Goal: Transaction & Acquisition: Purchase product/service

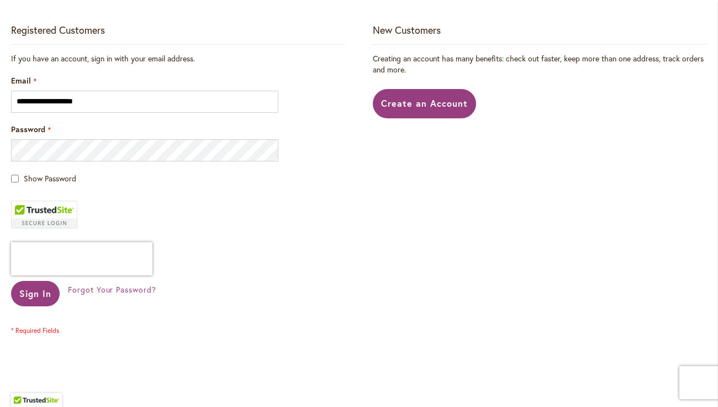
scroll to position [218, 0]
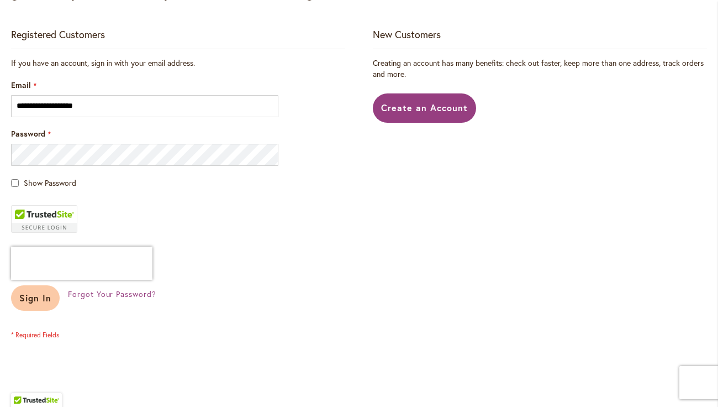
click at [30, 310] on button "Sign In" at bounding box center [35, 297] width 49 height 25
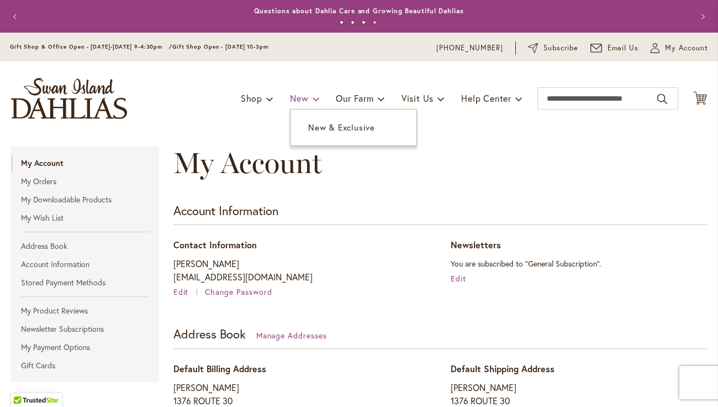
click at [300, 109] on link "New" at bounding box center [304, 98] width 29 height 21
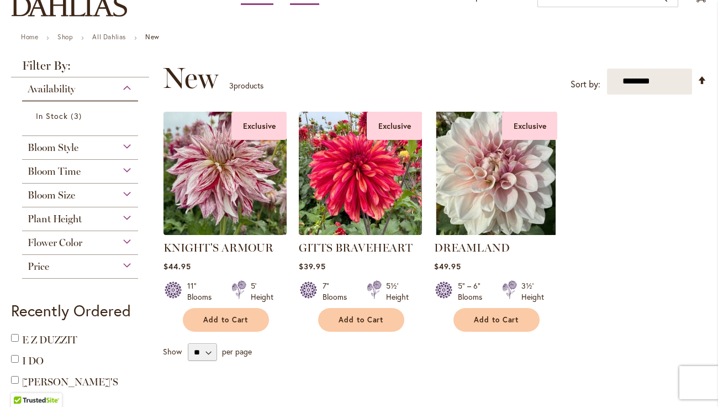
scroll to position [101, 0]
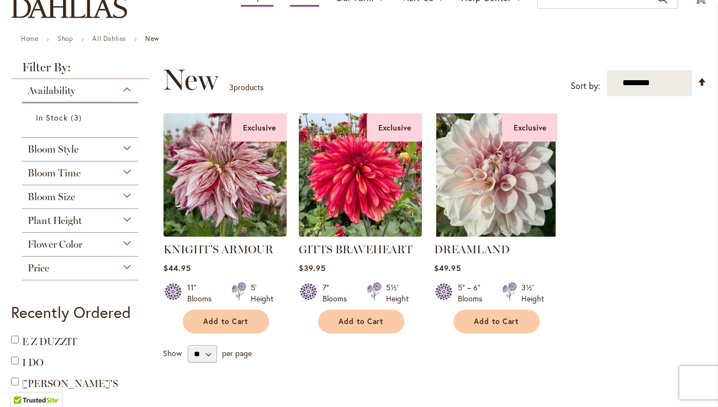
click at [125, 155] on div "Bloom Style" at bounding box center [80, 147] width 116 height 18
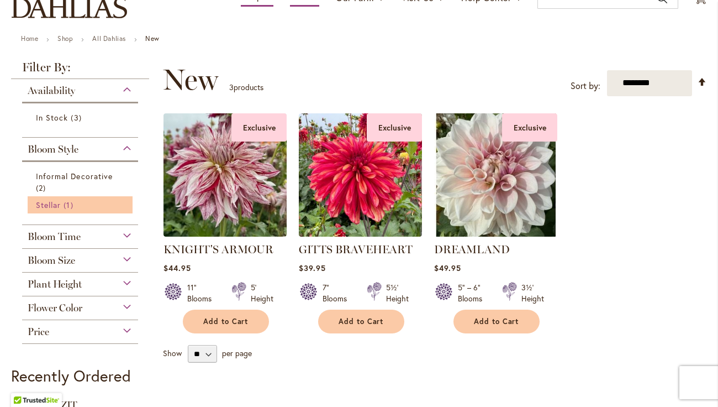
click at [64, 210] on span "1 item" at bounding box center [70, 205] width 12 height 12
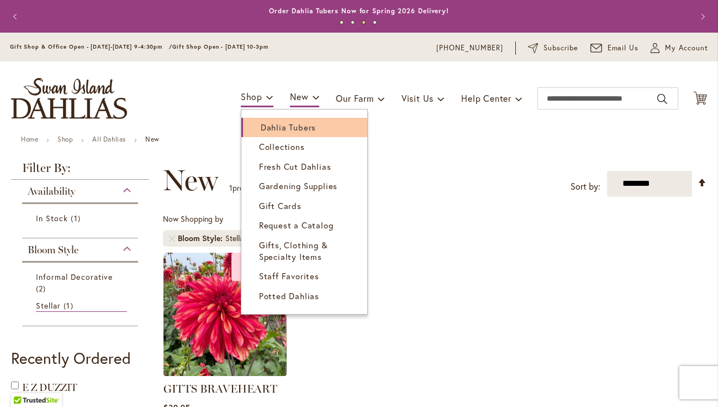
click at [270, 133] on span "Dahlia Tubers" at bounding box center [288, 127] width 55 height 11
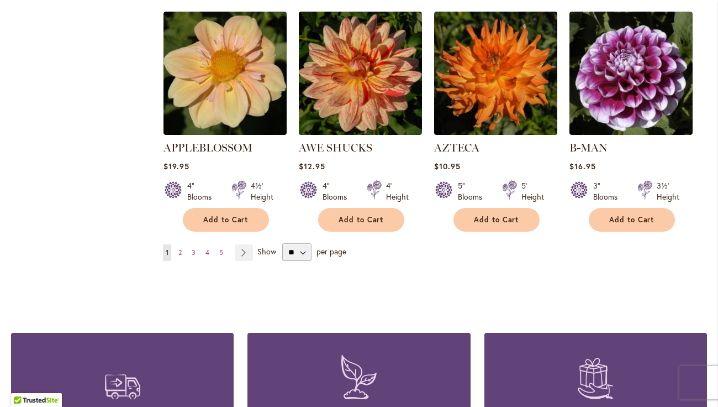
scroll to position [973, 0]
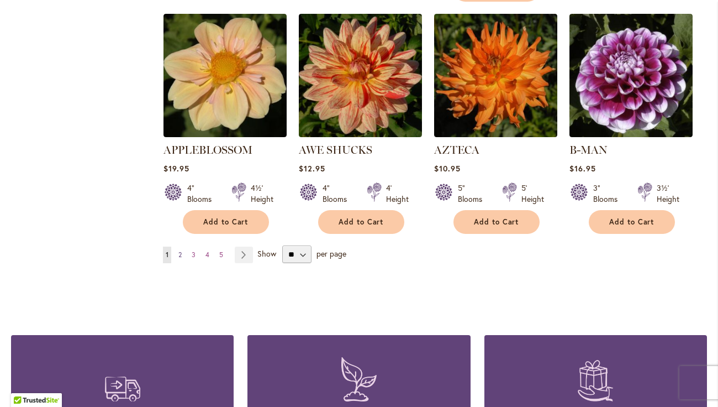
click at [179, 250] on span "2" at bounding box center [179, 254] width 3 height 8
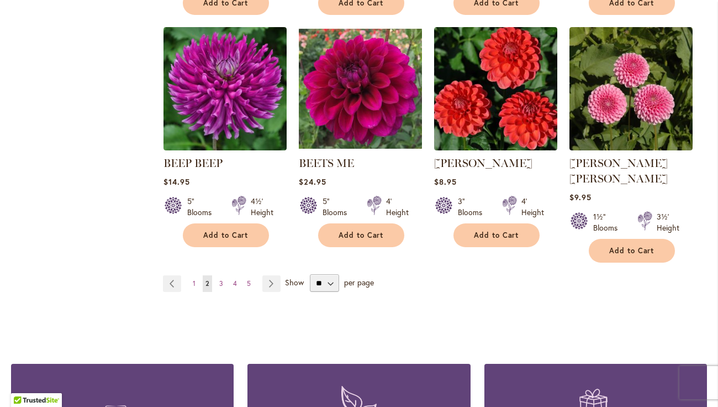
scroll to position [949, 0]
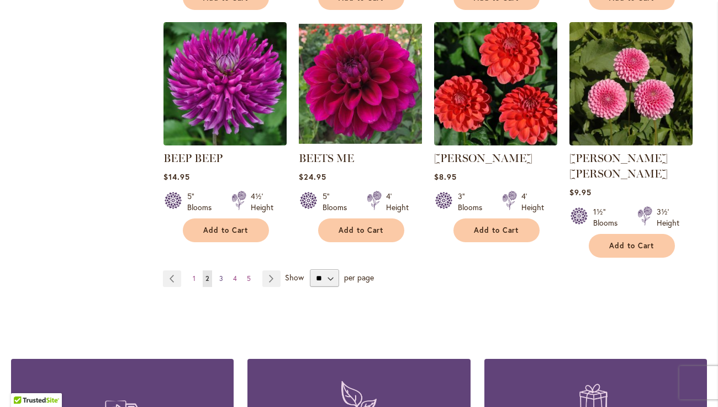
click at [221, 275] on span "3" at bounding box center [221, 278] width 4 height 8
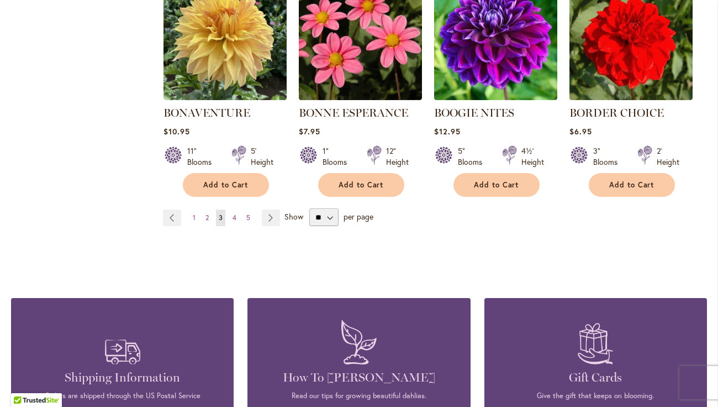
scroll to position [1010, 0]
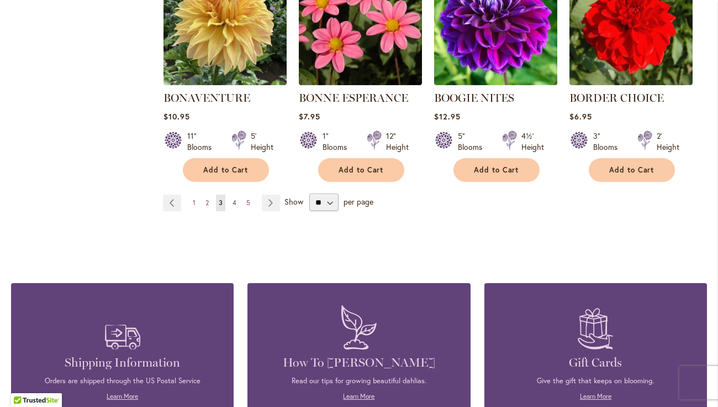
click at [235, 207] on span "4" at bounding box center [235, 202] width 4 height 8
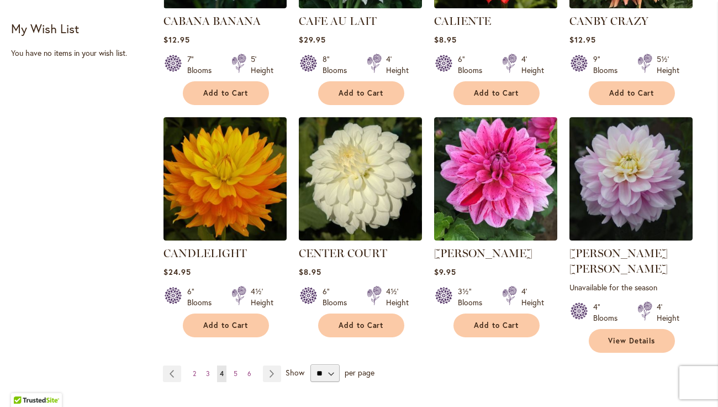
scroll to position [873, 0]
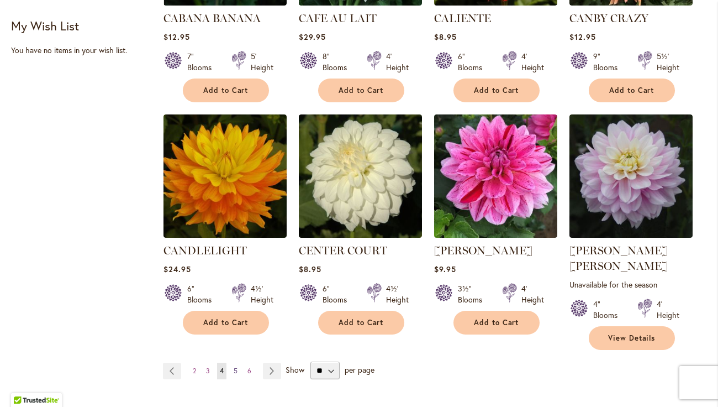
click at [234, 366] on span "5" at bounding box center [236, 370] width 4 height 8
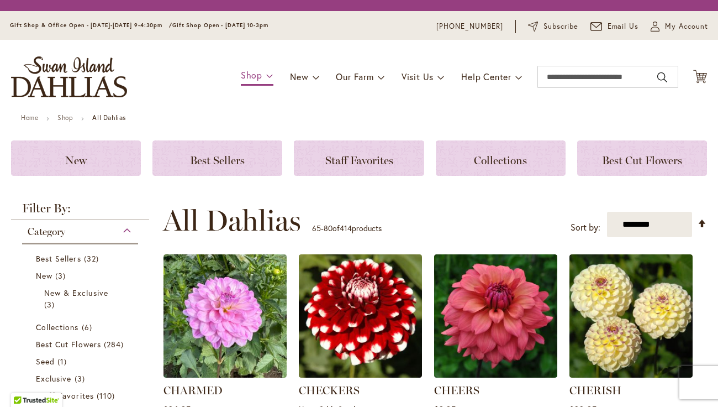
click at [252, 86] on link "Shop" at bounding box center [257, 75] width 33 height 19
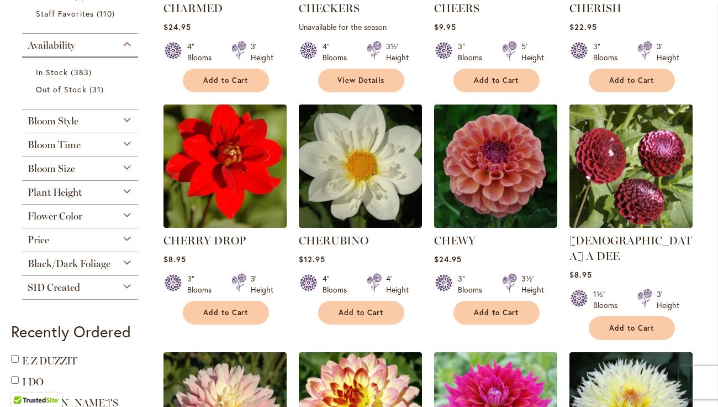
scroll to position [388, 0]
